Goal: Transaction & Acquisition: Book appointment/travel/reservation

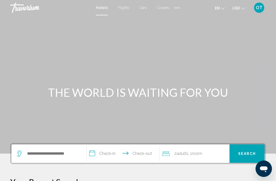
click at [121, 9] on span "Flights" at bounding box center [123, 8] width 11 height 4
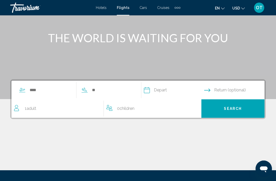
click at [32, 110] on span "Adult" at bounding box center [32, 108] width 10 height 5
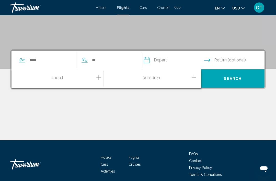
scroll to position [90, 0]
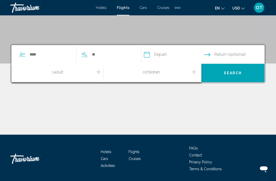
click at [97, 70] on icon "Increment adults" at bounding box center [98, 72] width 5 height 6
click at [44, 58] on input "Search widget" at bounding box center [50, 55] width 42 height 8
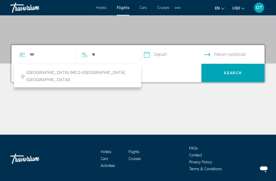
click at [57, 73] on span "[GEOGRAPHIC_DATA] (MCO-[GEOGRAPHIC_DATA], [GEOGRAPHIC_DATA])" at bounding box center [80, 76] width 108 height 14
type input "**********"
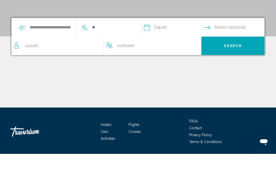
click at [177, 45] on input "Depart date" at bounding box center [174, 55] width 62 height 20
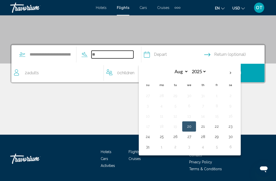
click at [112, 54] on input "Search widget" at bounding box center [113, 55] width 42 height 8
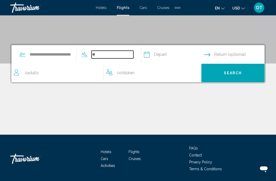
click at [104, 56] on input "Search widget" at bounding box center [113, 55] width 42 height 8
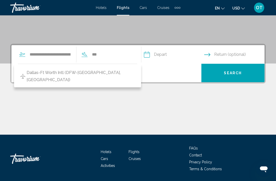
click at [46, 73] on span "Dallas-Ft Worth Intl (DFW-[GEOGRAPHIC_DATA], [GEOGRAPHIC_DATA])" at bounding box center [81, 76] width 108 height 14
type input "**********"
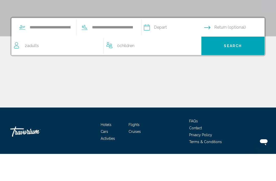
click at [171, 45] on input "Depart date" at bounding box center [174, 55] width 62 height 20
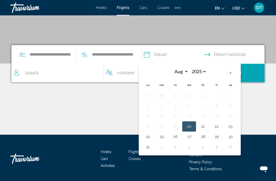
click at [221, 135] on button "29" at bounding box center [217, 136] width 8 height 7
type input "**********"
select select "*"
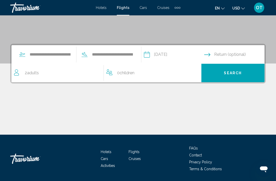
click at [225, 55] on input "Return date" at bounding box center [235, 55] width 62 height 20
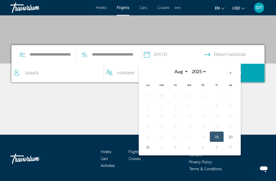
click at [179, 145] on button "2" at bounding box center [175, 146] width 8 height 7
type input "**********"
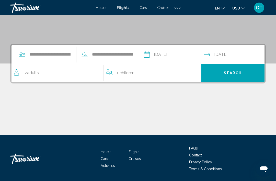
click at [232, 73] on span "Search" at bounding box center [233, 73] width 18 height 4
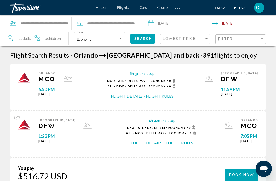
click at [262, 40] on div "Filter" at bounding box center [262, 39] width 5 height 4
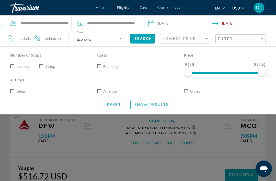
click at [11, 70] on label "non-stop" at bounding box center [20, 66] width 20 height 6
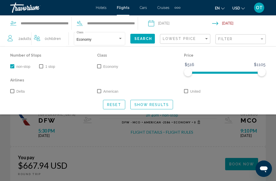
click at [160, 104] on span "Show Results" at bounding box center [151, 105] width 35 height 4
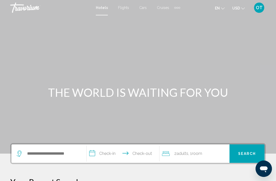
click at [127, 3] on div "Hotels Flights Cars Cruises Activities Hotels Flights Cars Cruises Activities e…" at bounding box center [138, 7] width 276 height 11
click at [125, 9] on span "Flights" at bounding box center [123, 8] width 11 height 4
